Goal: Find specific page/section: Find specific page/section

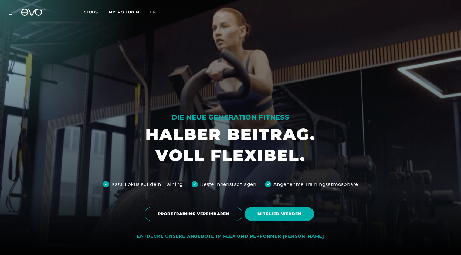
click at [87, 14] on span "Clubs" at bounding box center [91, 12] width 14 height 5
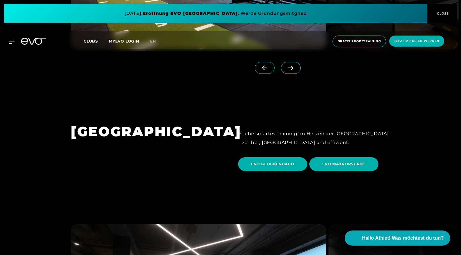
scroll to position [1616, 0]
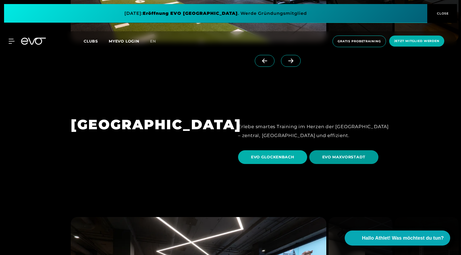
click at [342, 155] on span "EVO MAXVORSTADT" at bounding box center [343, 158] width 43 height 6
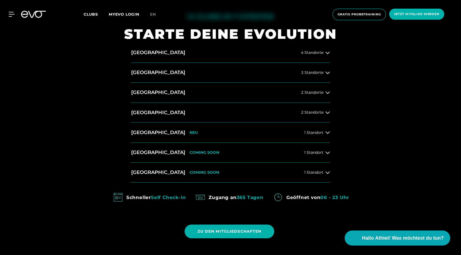
scroll to position [253, 0]
